Goal: Task Accomplishment & Management: Manage account settings

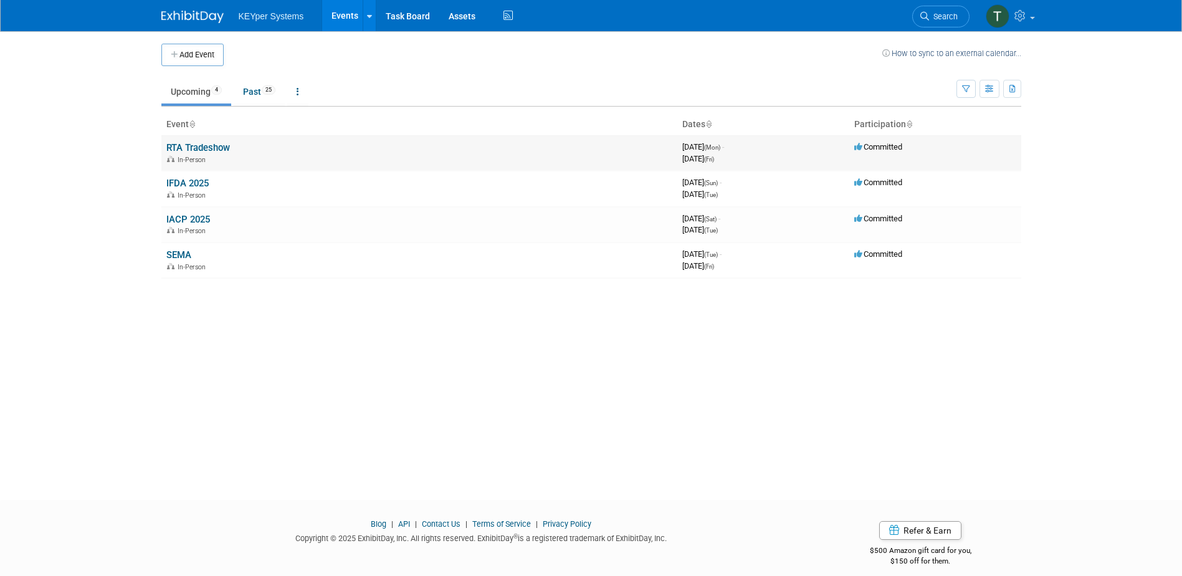
click at [221, 148] on link "RTA Tradeshow" at bounding box center [198, 147] width 64 height 11
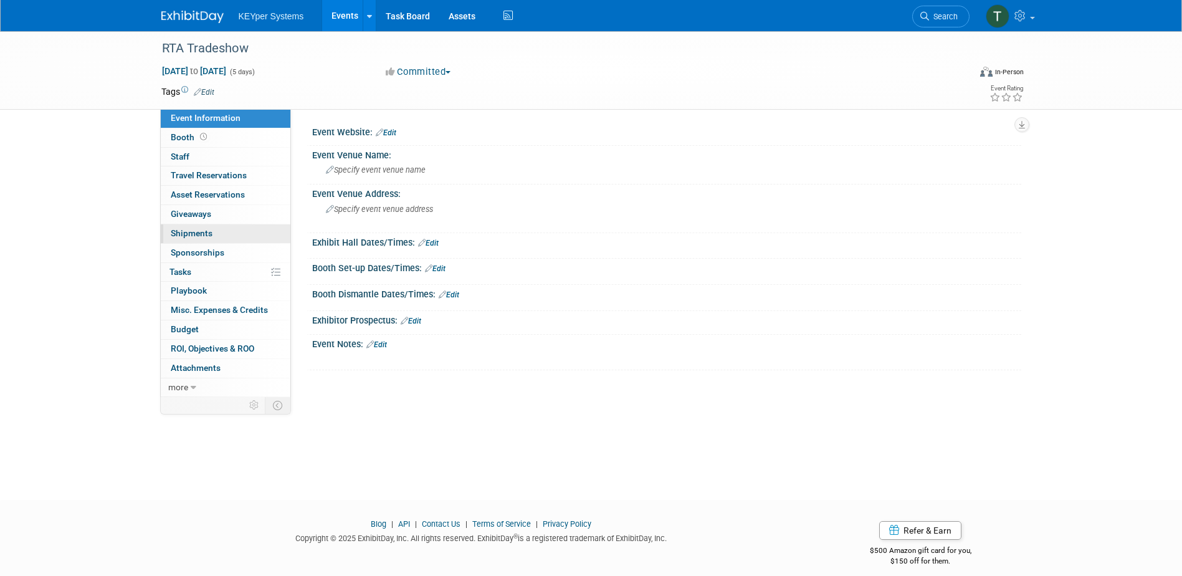
click at [205, 234] on span "Shipments 0" at bounding box center [192, 233] width 42 height 10
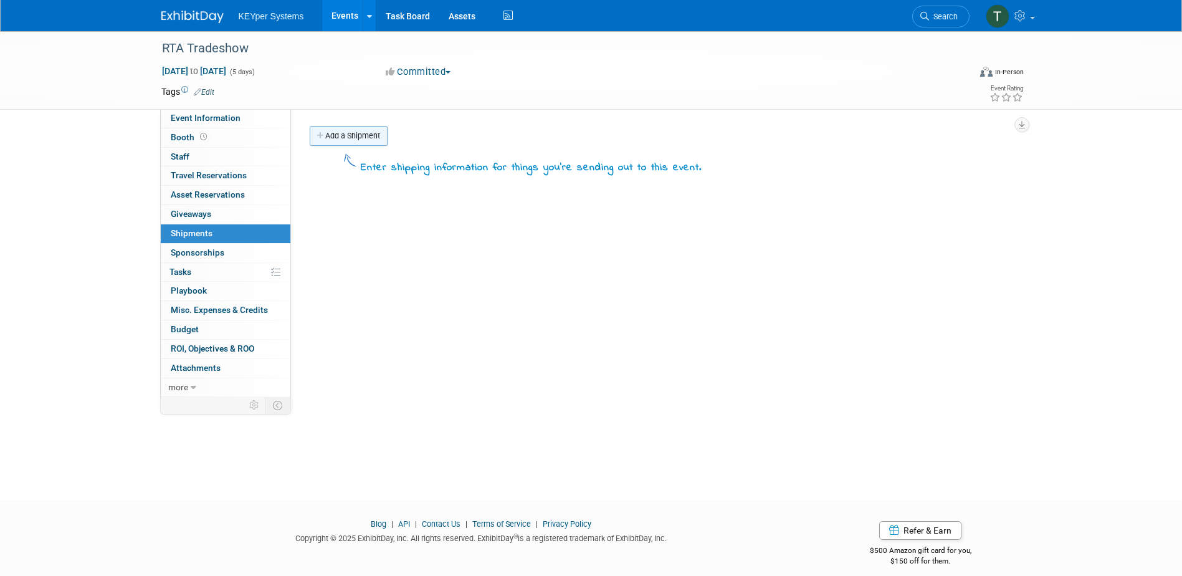
click at [353, 141] on link "Add a Shipment" at bounding box center [349, 136] width 78 height 20
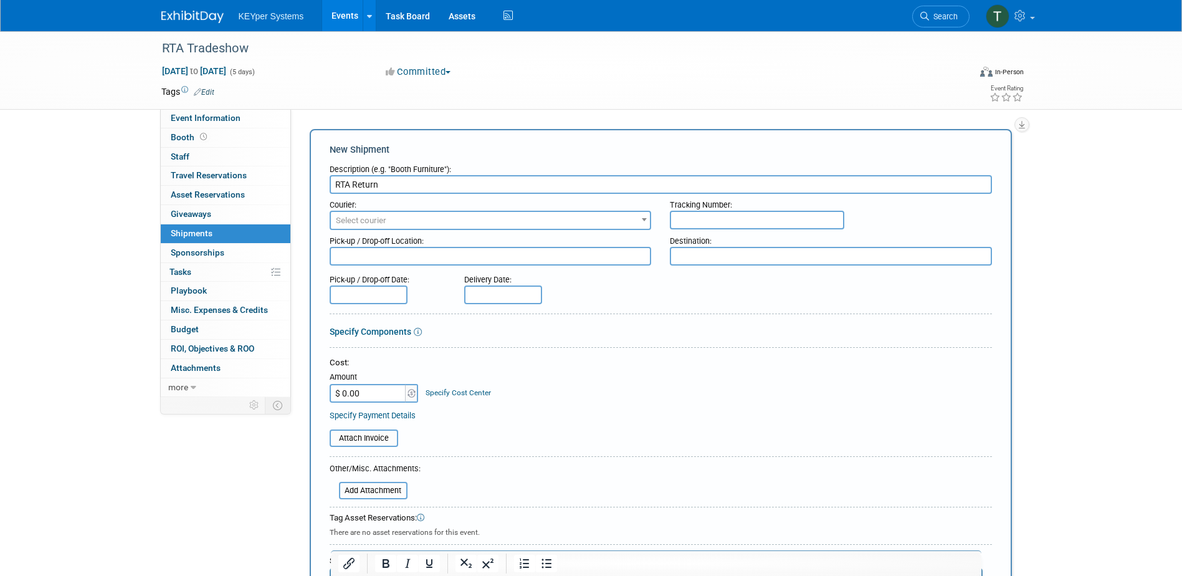
type input "RTA Return"
click at [431, 211] on span "Select courier" at bounding box center [491, 220] width 322 height 19
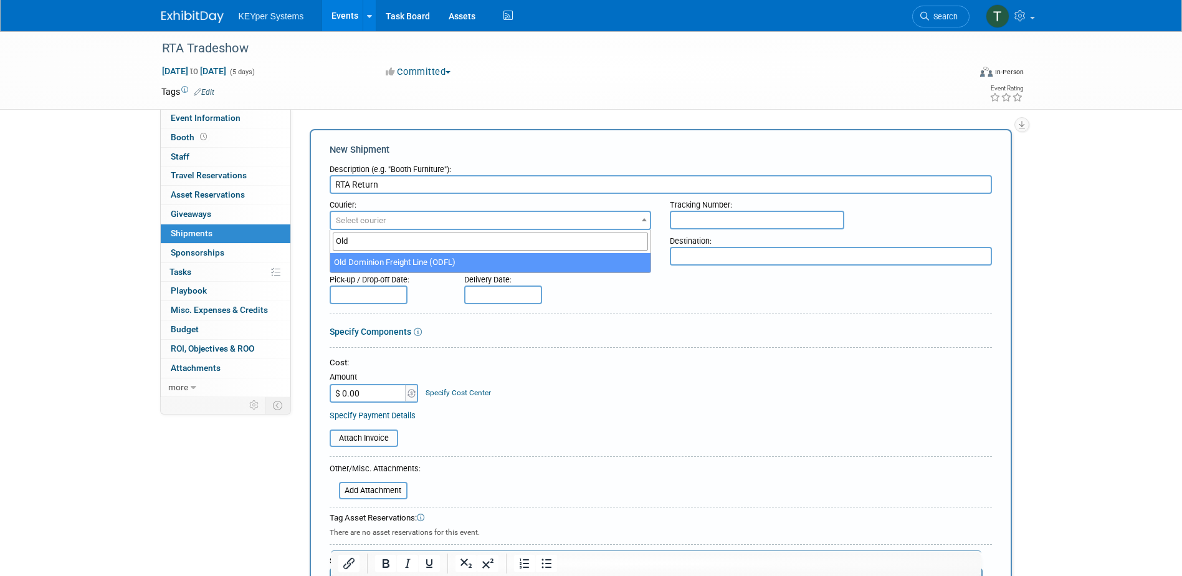
type input "Old"
select select "353"
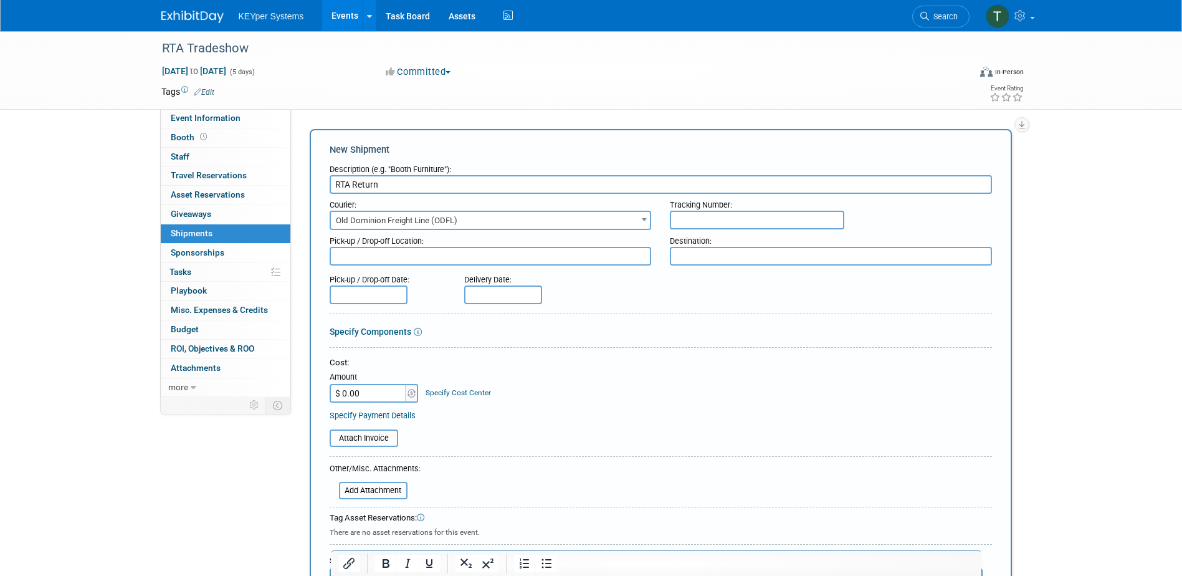
click at [389, 297] on input "text" at bounding box center [369, 294] width 78 height 19
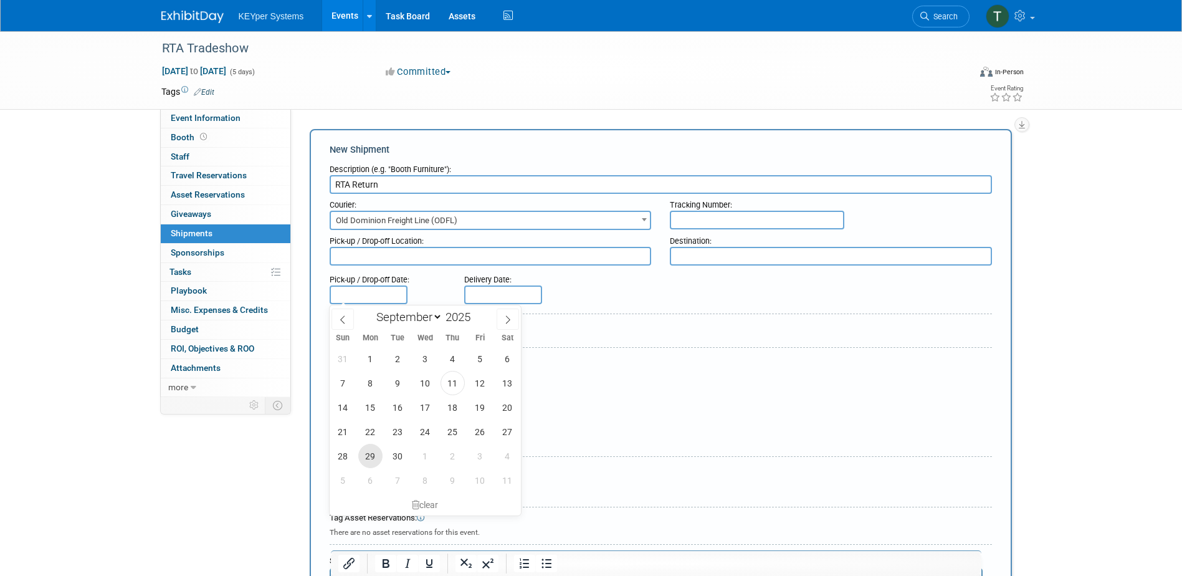
click at [368, 457] on span "29" at bounding box center [370, 456] width 24 height 24
type input "[DATE]"
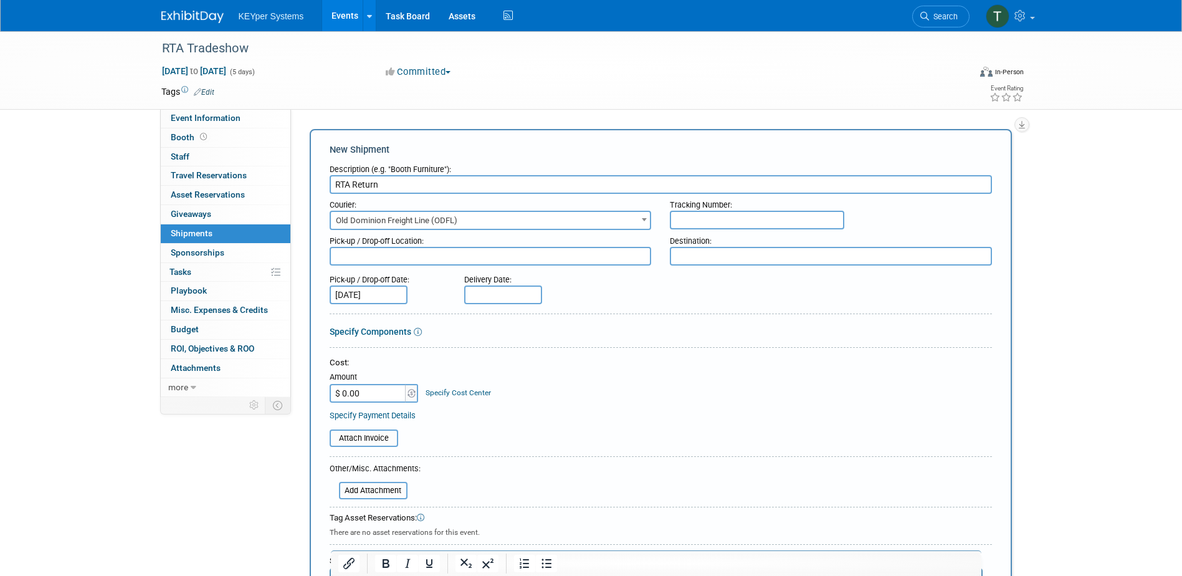
click at [487, 302] on body "KEYper Systems Events Add Event Bulk Upload Events Shareable Event Boards Recen…" at bounding box center [591, 288] width 1182 height 576
click at [641, 324] on span at bounding box center [642, 318] width 22 height 21
select select "9"
click at [609, 367] on span "3" at bounding box center [615, 358] width 24 height 24
type input "[DATE]"
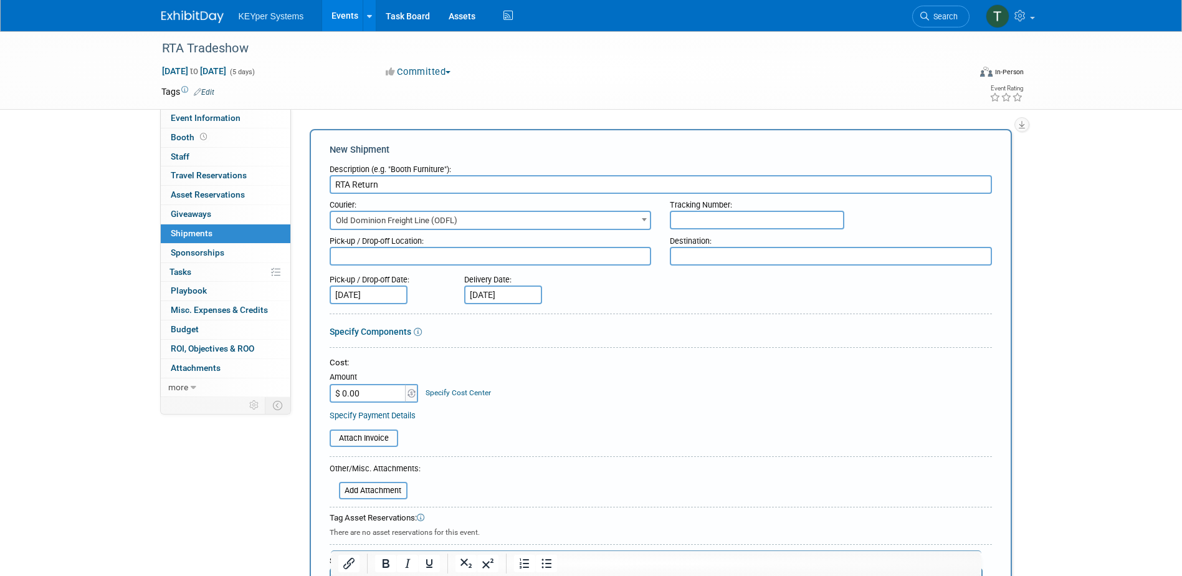
click at [379, 396] on input "$ 0.00" at bounding box center [369, 393] width 78 height 19
type input "$ 1,046.41"
click at [608, 367] on div "Cost:" at bounding box center [661, 363] width 662 height 12
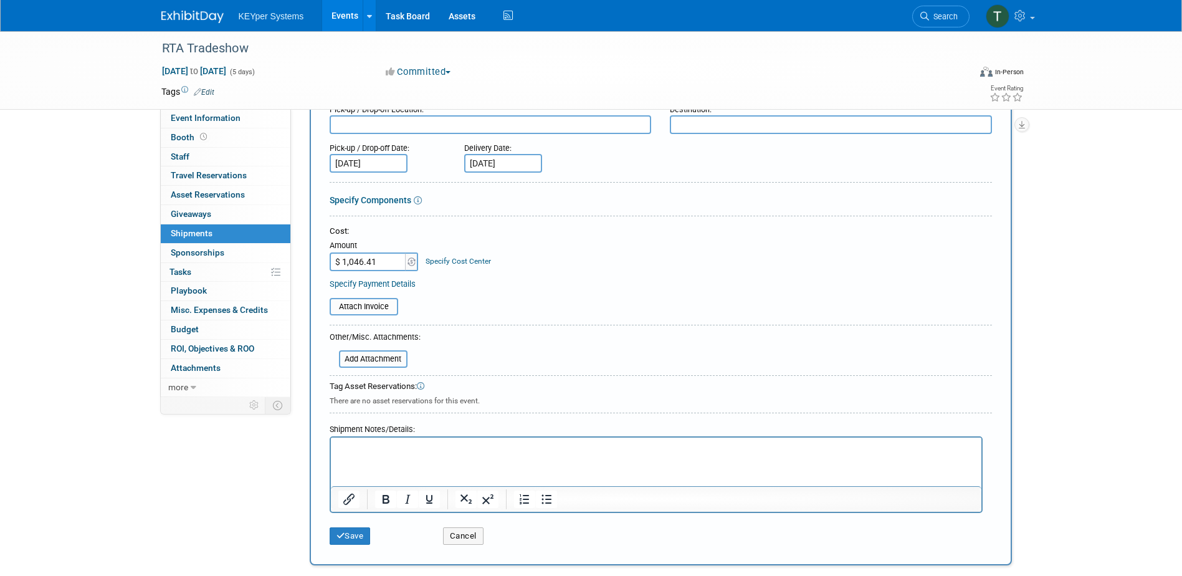
scroll to position [187, 0]
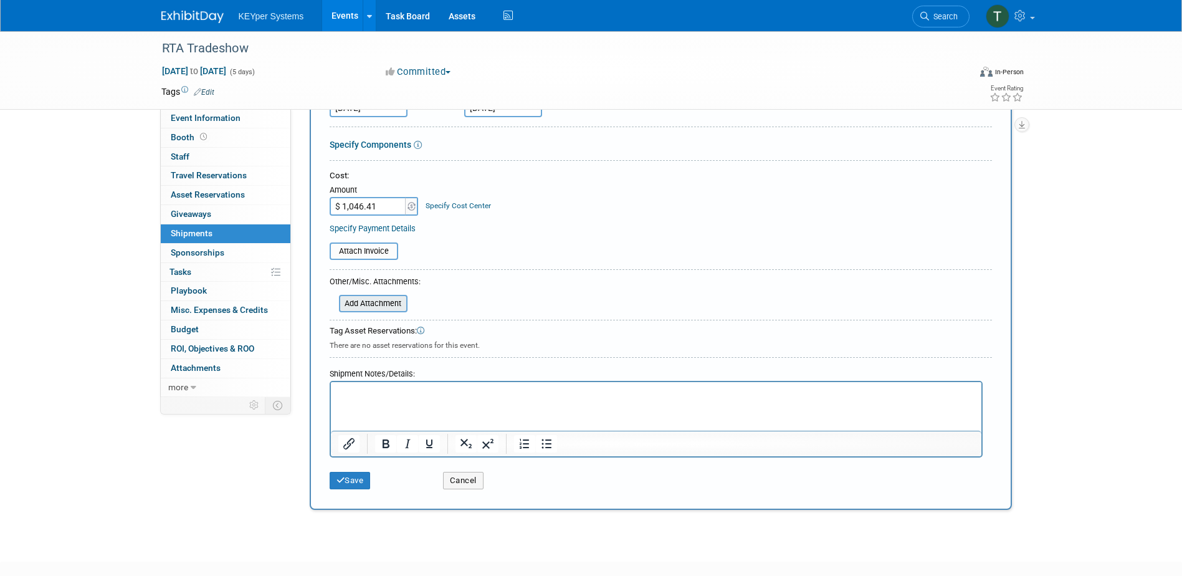
click at [360, 301] on input "file" at bounding box center [332, 303] width 148 height 15
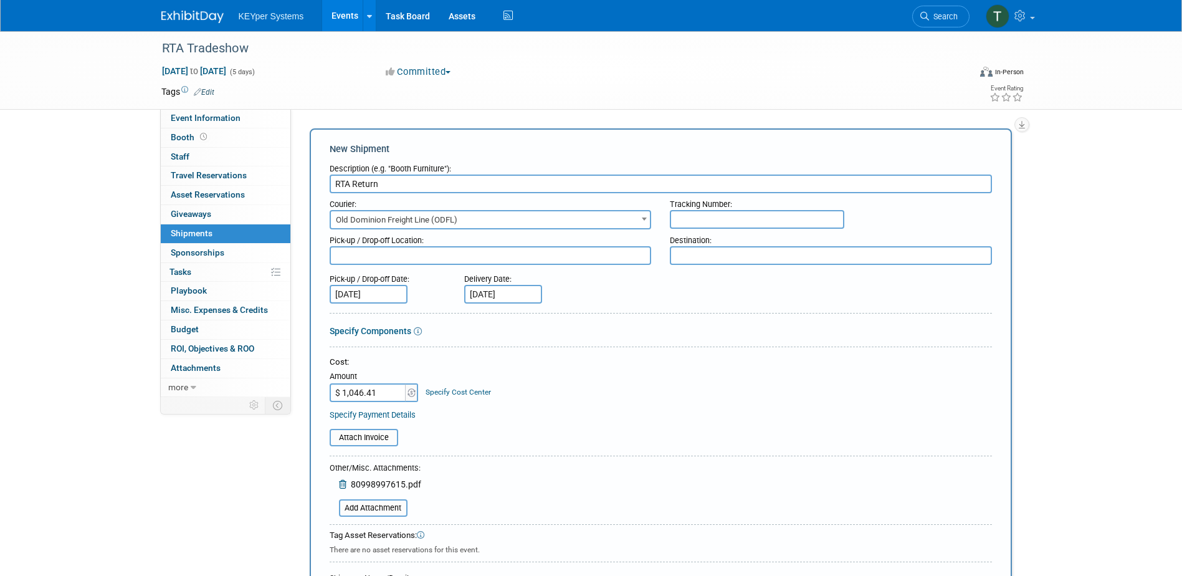
scroll to position [0, 0]
click at [742, 221] on input "text" at bounding box center [757, 220] width 174 height 19
click at [726, 224] on input "text" at bounding box center [757, 220] width 174 height 19
paste input "80998997615"
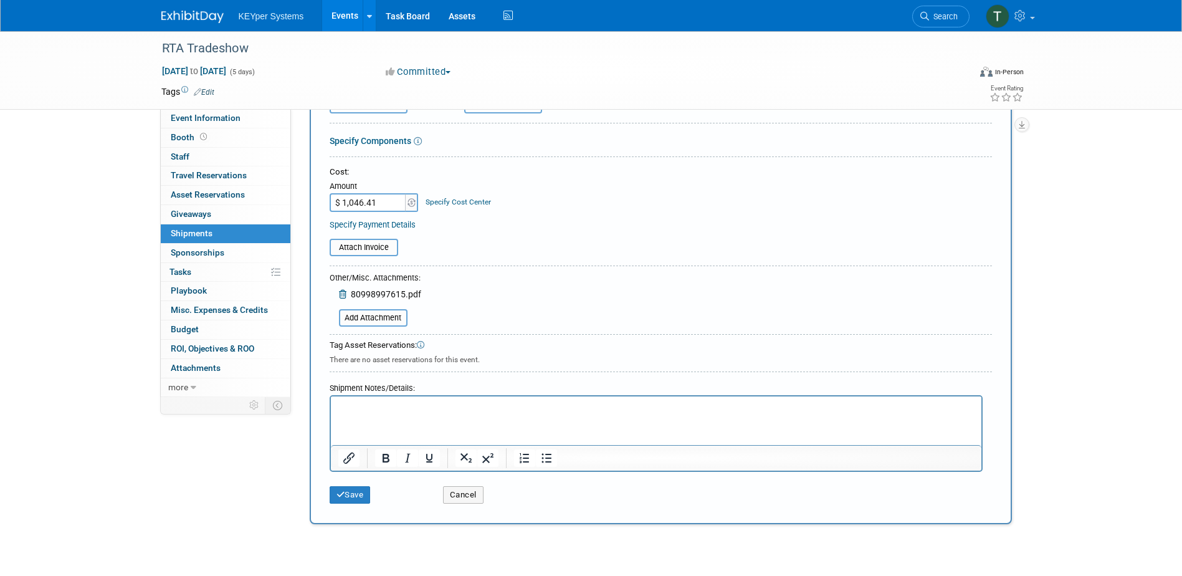
scroll to position [249, 0]
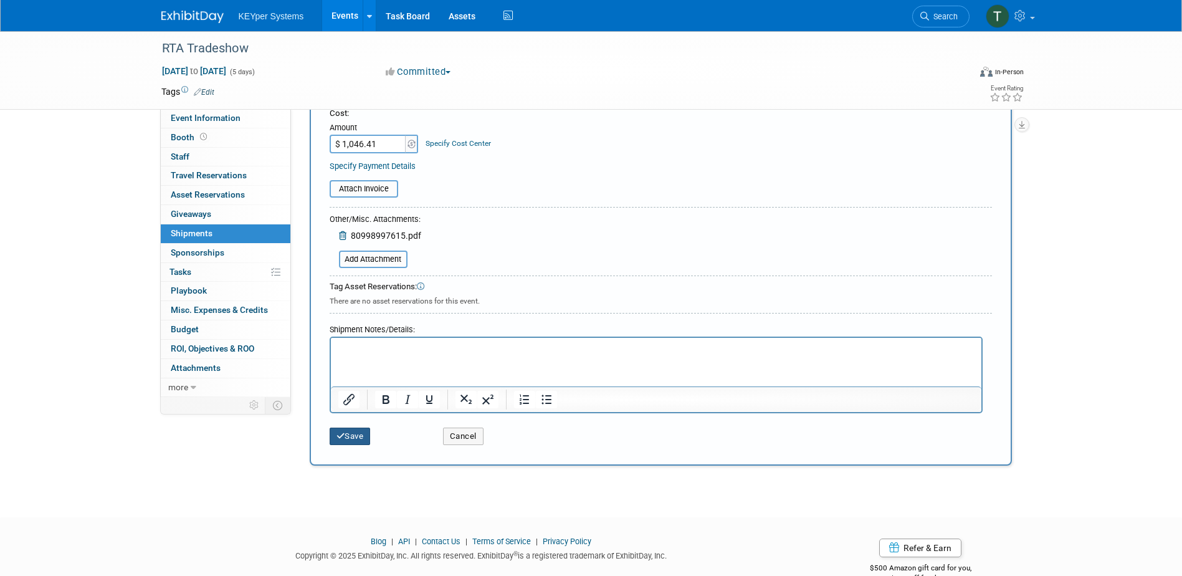
type input "80998997615"
click at [353, 442] on button "Save" at bounding box center [350, 436] width 41 height 17
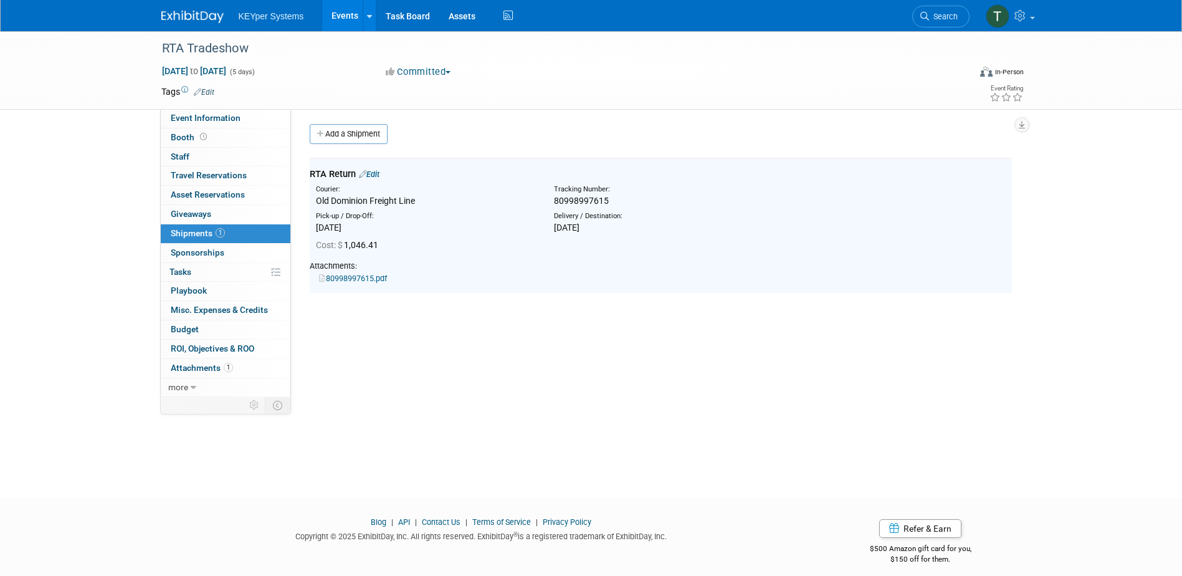
scroll to position [0, 0]
